Goal: Information Seeking & Learning: Learn about a topic

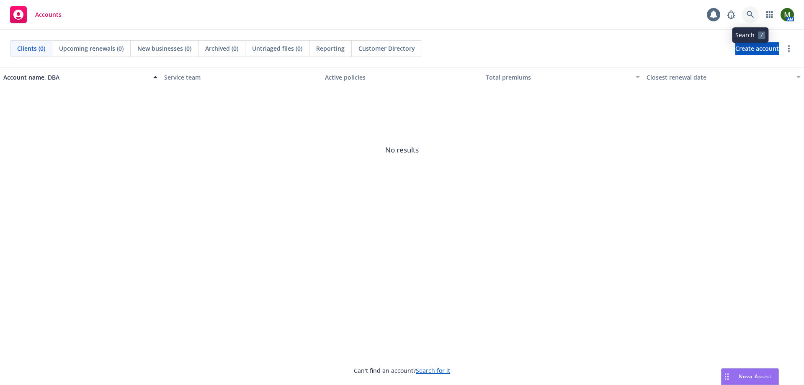
click at [753, 8] on link at bounding box center [750, 14] width 17 height 17
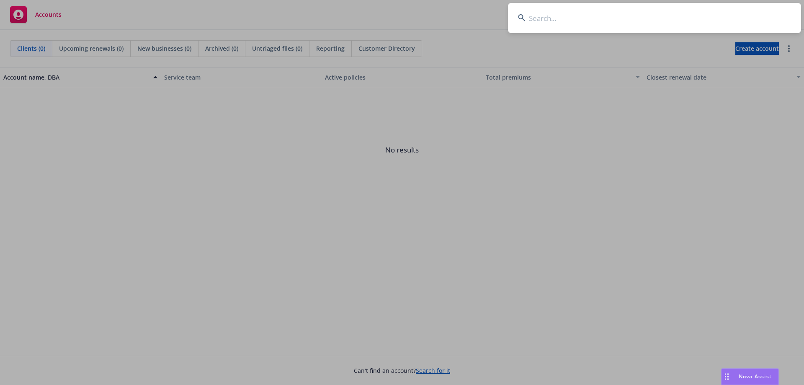
click at [747, 15] on input at bounding box center [654, 18] width 293 height 30
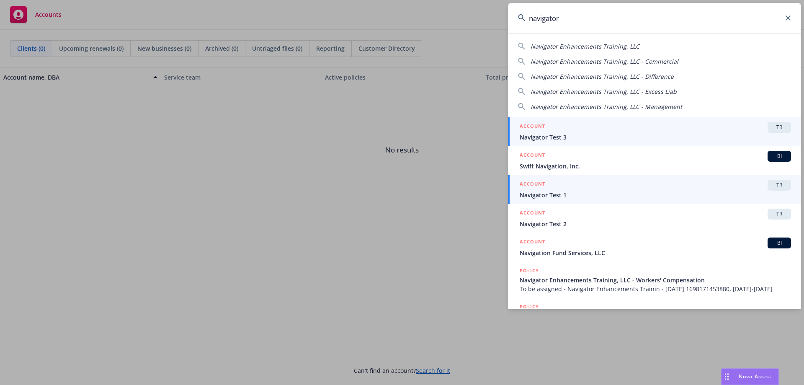
type input "navigator"
click at [560, 195] on span "Navigator Test 1" at bounding box center [654, 194] width 271 height 9
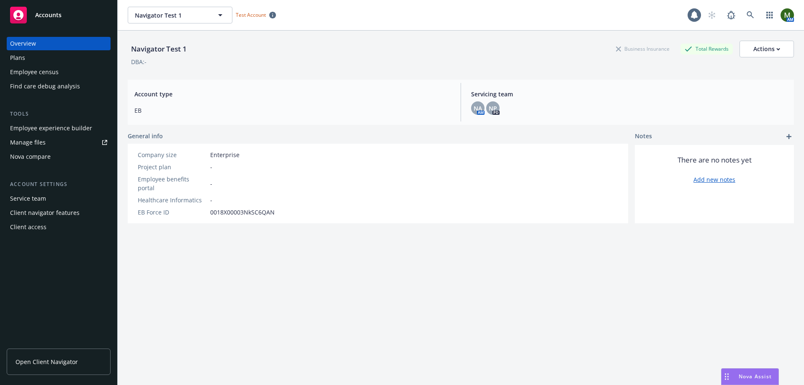
click at [50, 129] on div "Employee experience builder" at bounding box center [51, 127] width 82 height 13
click at [46, 157] on div "Nova compare" at bounding box center [30, 156] width 41 height 13
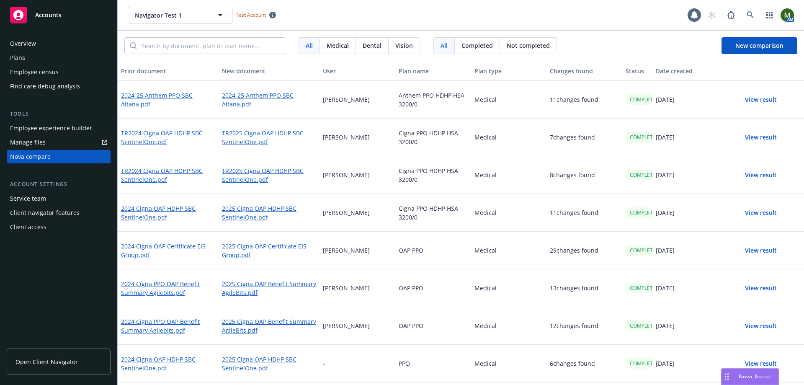
click at [39, 54] on div "Plans" at bounding box center [58, 57] width 97 height 13
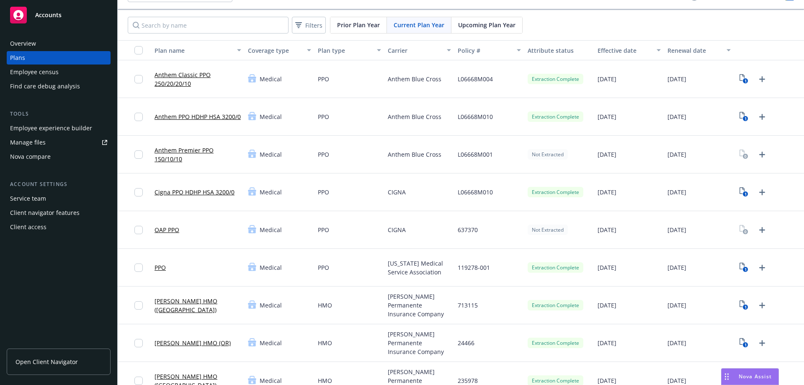
scroll to position [42, 0]
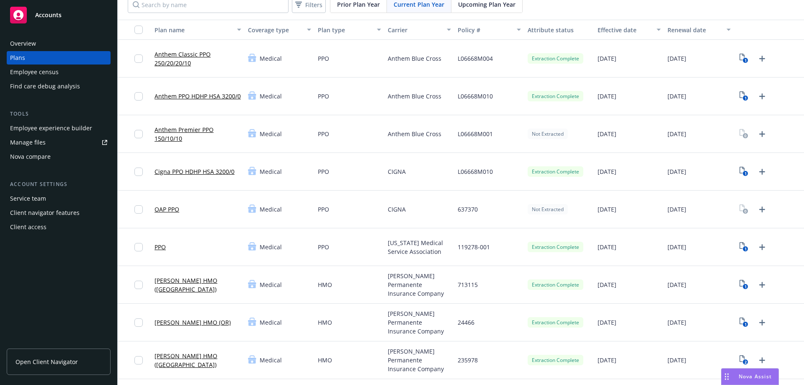
click at [183, 322] on link "[PERSON_NAME] HMO (OR)" at bounding box center [192, 322] width 76 height 9
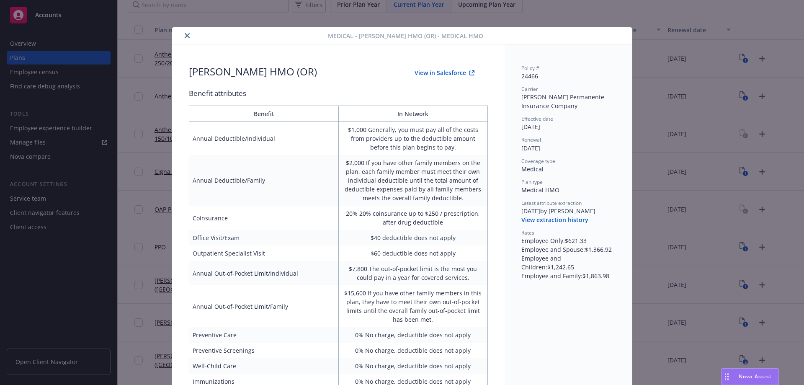
scroll to position [25, 0]
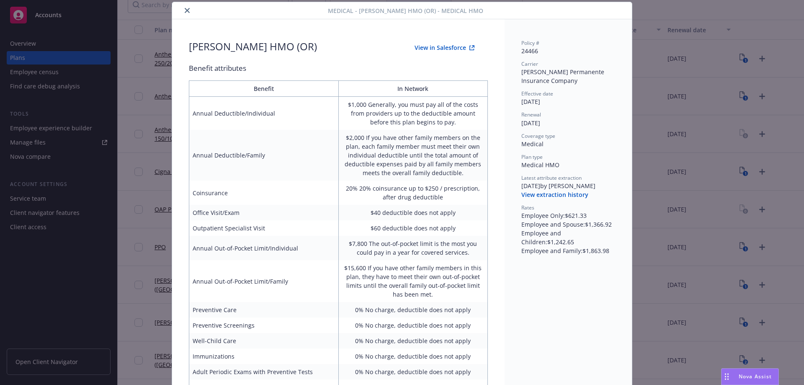
click at [425, 46] on button "View in Salesforce" at bounding box center [444, 47] width 87 height 17
click at [183, 8] on button "close" at bounding box center [187, 10] width 10 height 10
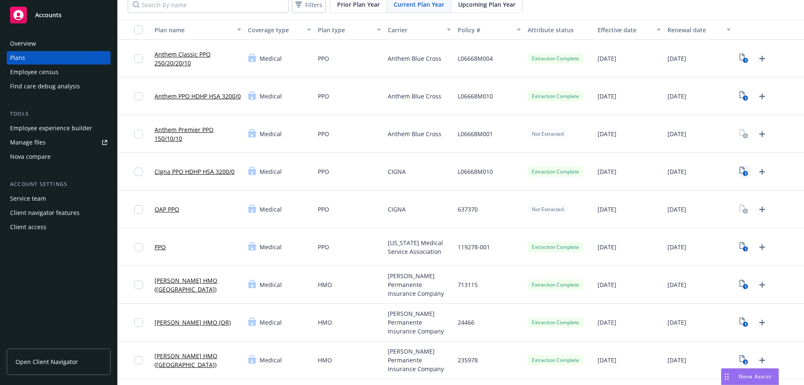
click at [744, 171] on text "1" at bounding box center [745, 173] width 2 height 5
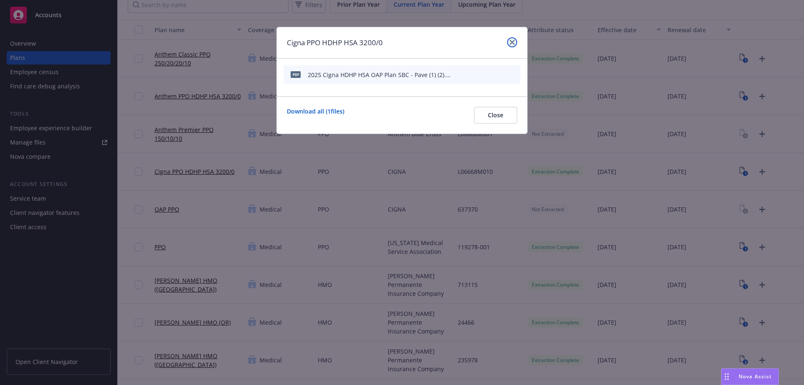
click at [516, 42] on link "close" at bounding box center [512, 42] width 10 height 10
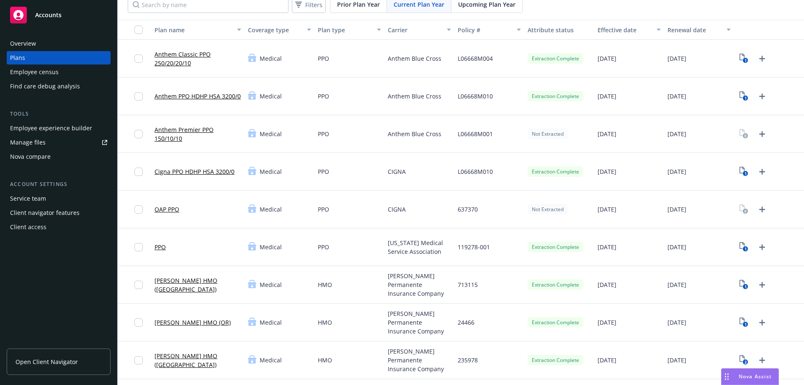
click at [205, 171] on link "Cigna PPO HDHP HSA 3200/0" at bounding box center [194, 171] width 80 height 9
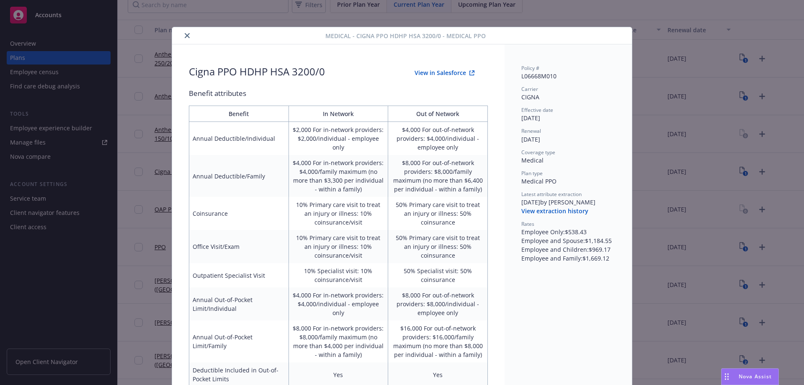
scroll to position [25, 0]
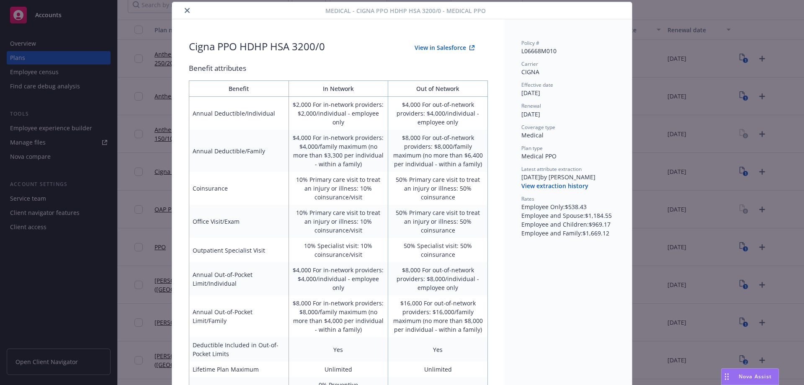
click at [542, 182] on button "View extraction history" at bounding box center [554, 186] width 67 height 8
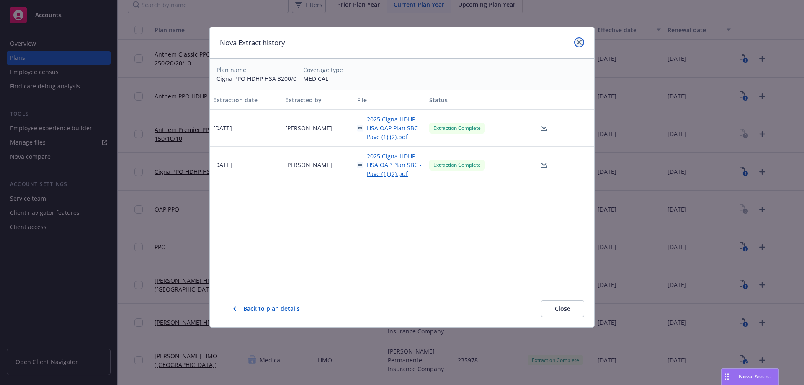
click at [581, 42] on link "close" at bounding box center [579, 42] width 10 height 10
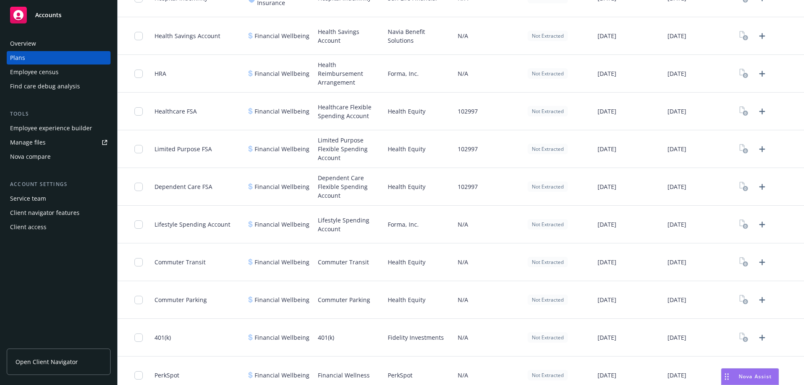
scroll to position [1046, 0]
